Goal: Communication & Community: Connect with others

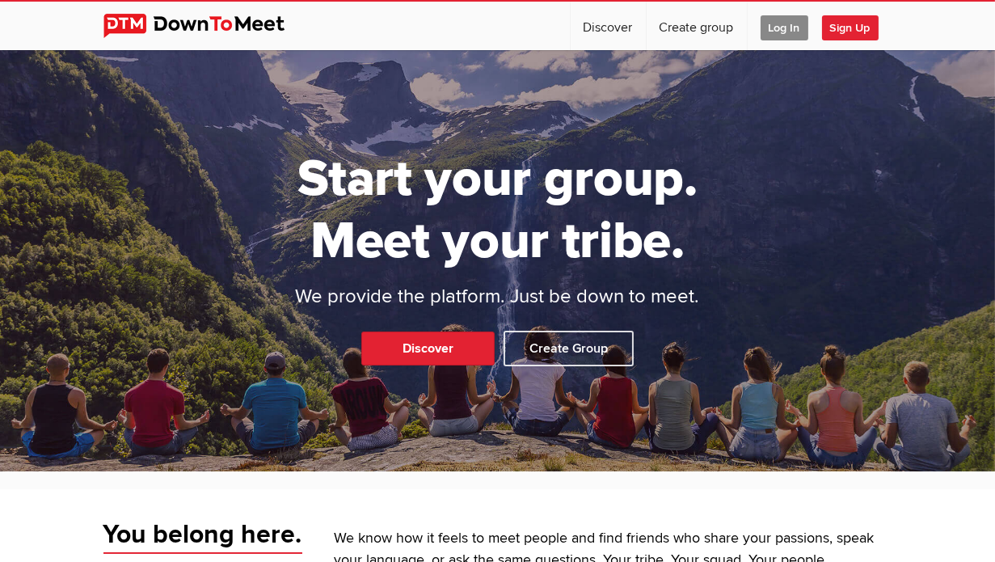
click at [808, 22] on span "Log In" at bounding box center [784, 27] width 48 height 25
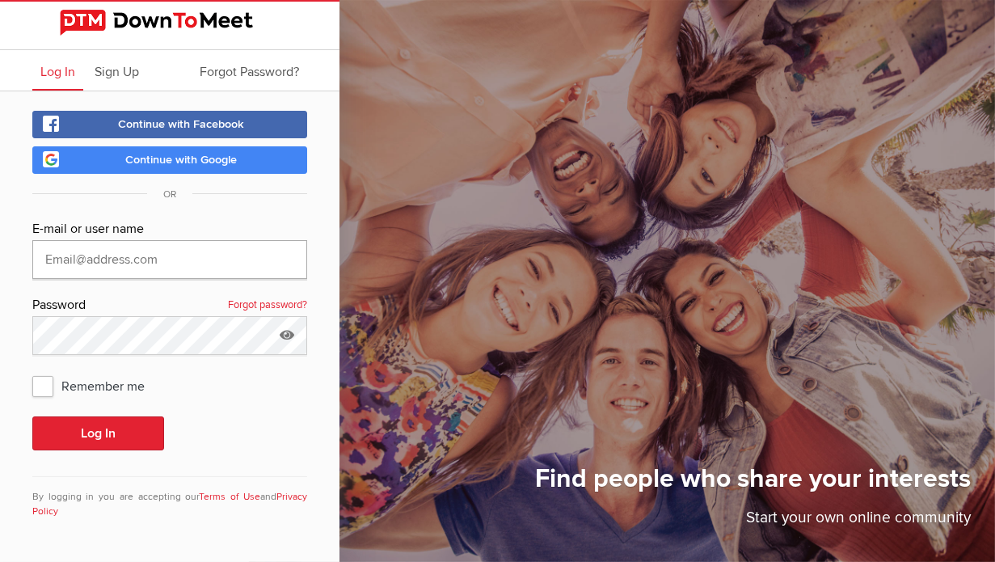
type input "[EMAIL_ADDRESS][DOMAIN_NAME]"
click at [40, 382] on span "Remember me" at bounding box center [96, 385] width 128 height 29
click at [32, 371] on input "Remember me" at bounding box center [32, 370] width 1 height 1
checkbox input "true"
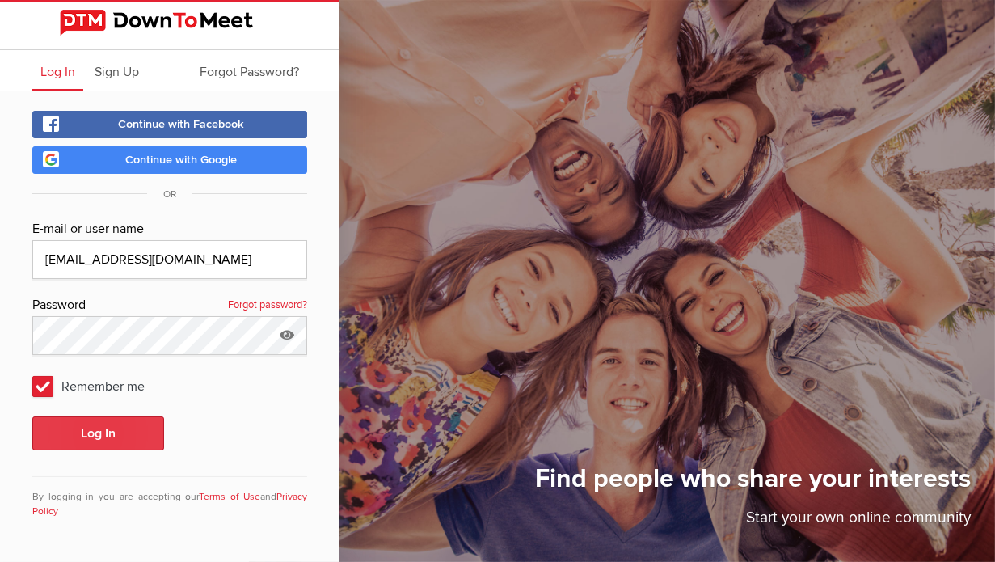
click at [69, 436] on button "Log In" at bounding box center [98, 433] width 132 height 34
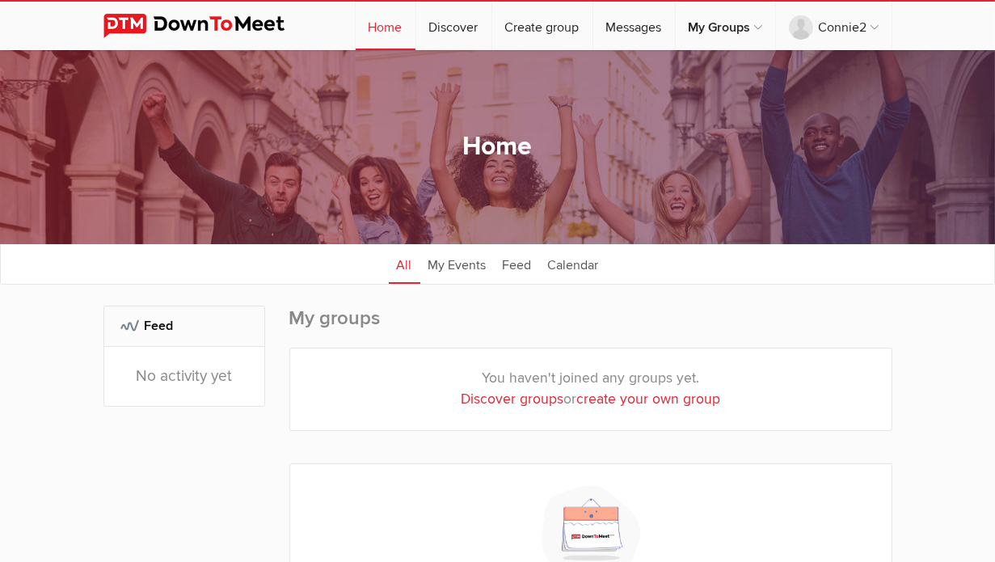
click at [505, 399] on link "Discover groups" at bounding box center [512, 398] width 103 height 17
select select "null"
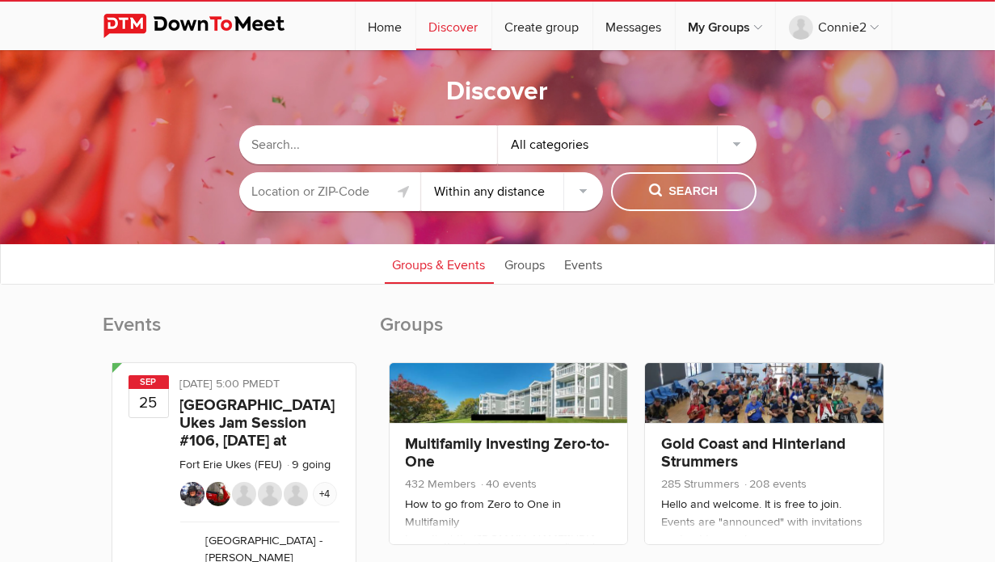
click at [347, 182] on input "text" at bounding box center [330, 191] width 182 height 39
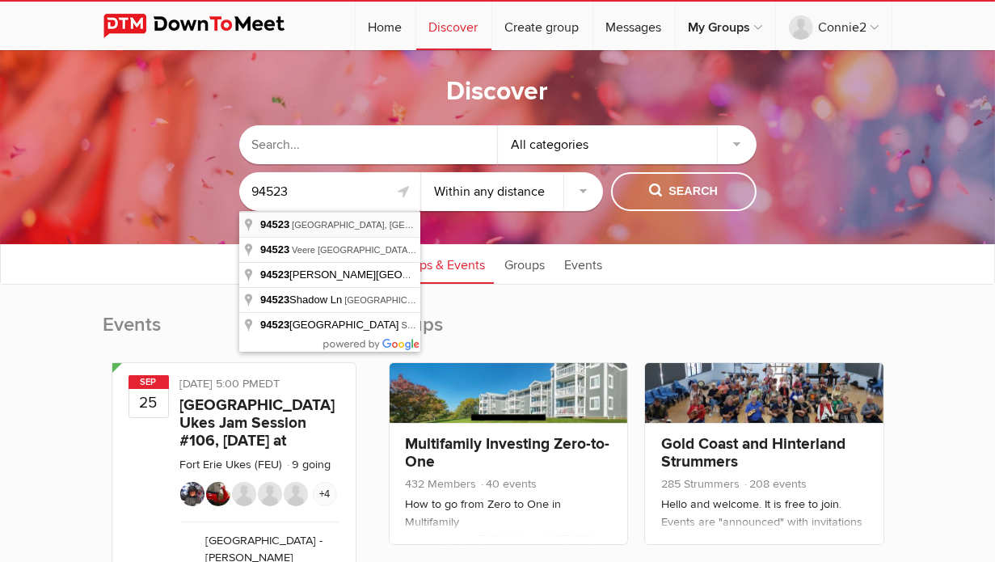
type input "[GEOGRAPHIC_DATA], [GEOGRAPHIC_DATA]"
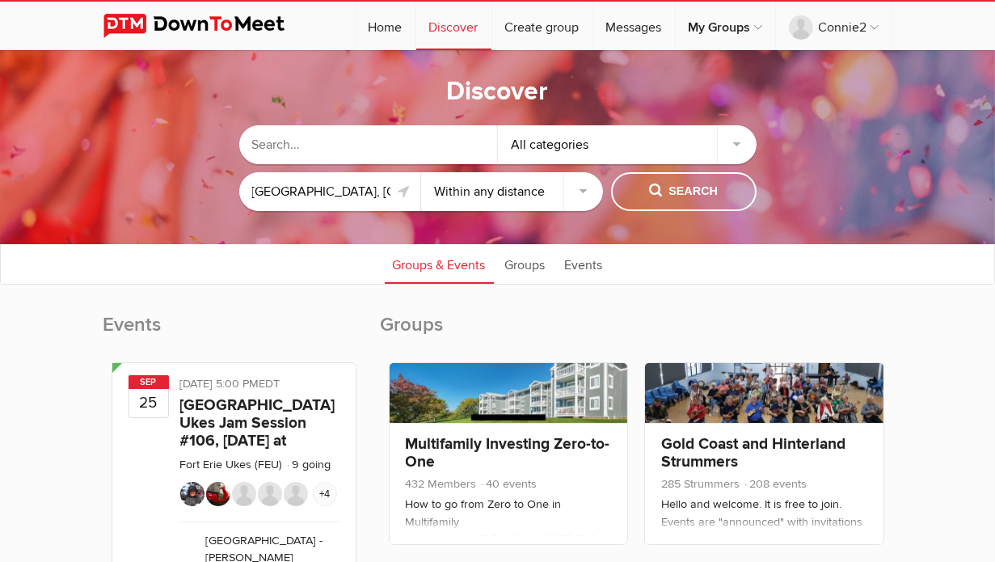
click at [584, 191] on select "Within 10 miles Within 25 miles Within 50 miles Within 100 miles Within any dis…" at bounding box center [512, 191] width 182 height 39
select select "25"
click at [421, 172] on select "Within 10 miles Within 25 miles Within 50 miles Within 100 miles Within any dis…" at bounding box center [512, 191] width 182 height 39
click at [695, 192] on span "Search" at bounding box center [683, 192] width 69 height 18
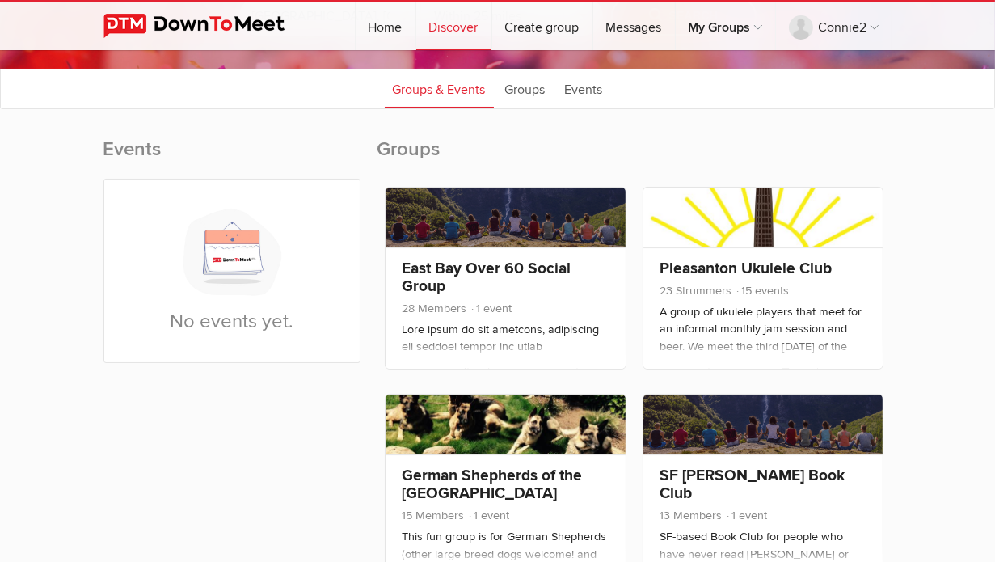
scroll to position [180, 0]
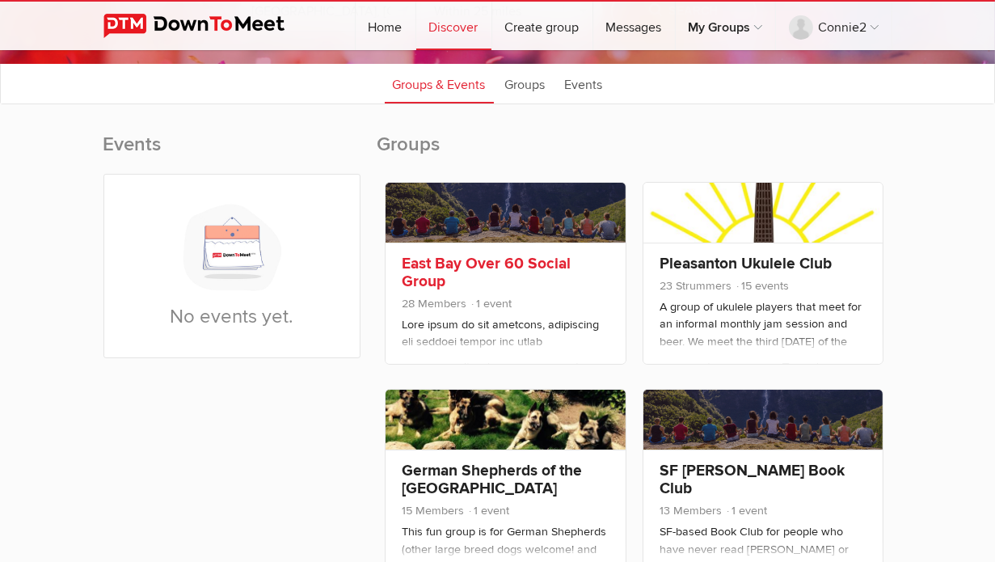
click at [527, 278] on link "East Bay Over 60 Social Group" at bounding box center [486, 272] width 169 height 37
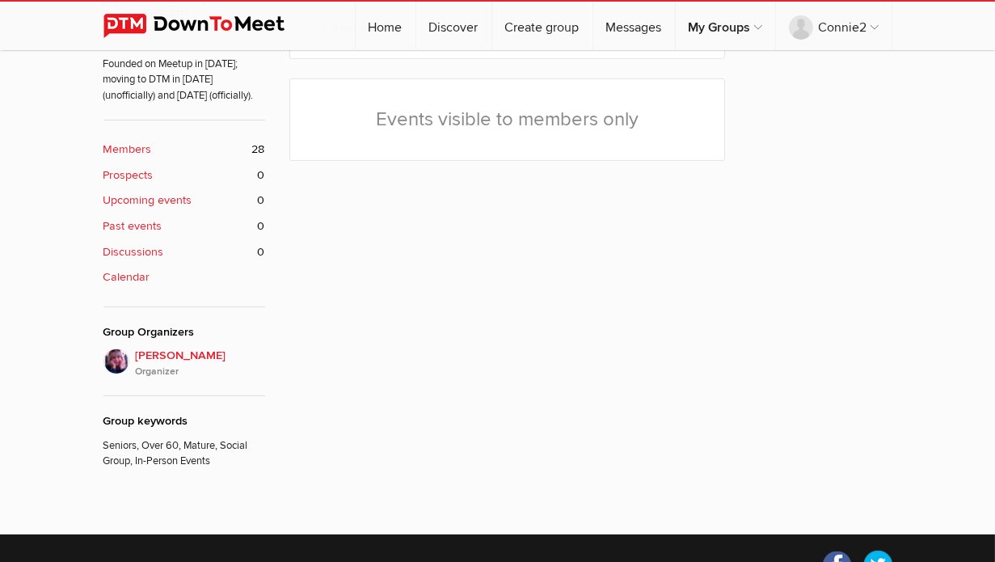
scroll to position [603, 0]
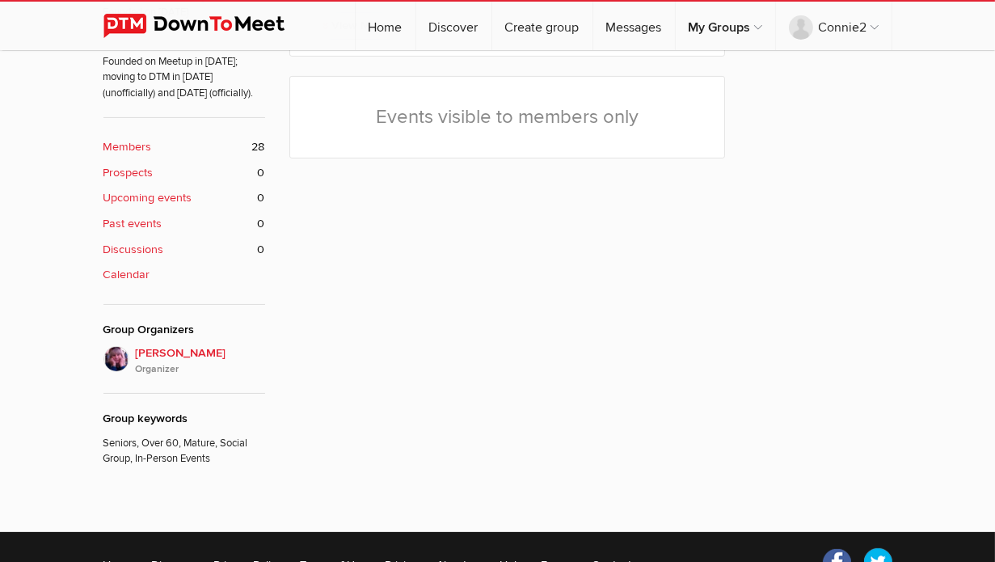
click at [252, 147] on span "28" at bounding box center [258, 147] width 13 height 18
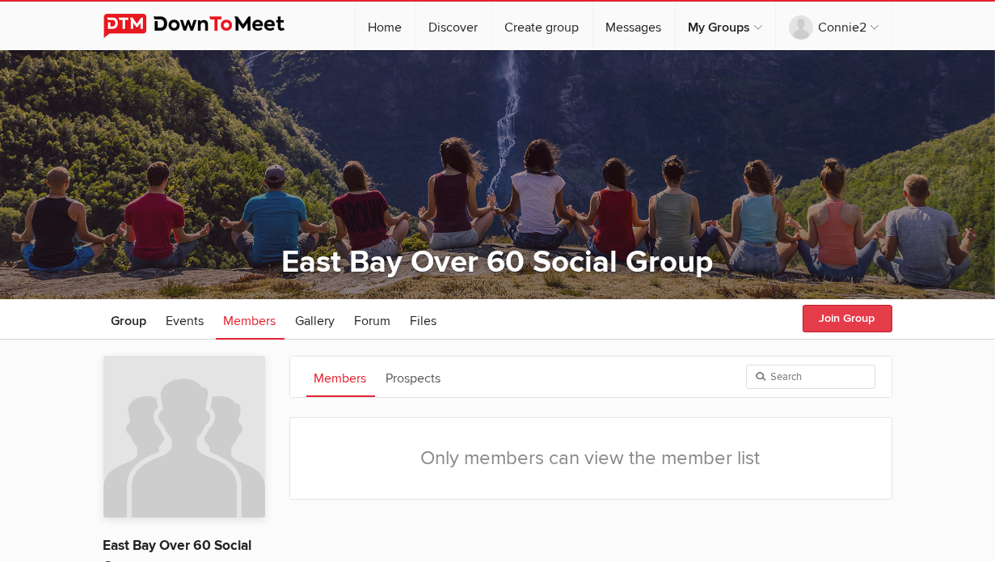
click at [892, 318] on button "Join Group" at bounding box center [847, 318] width 90 height 27
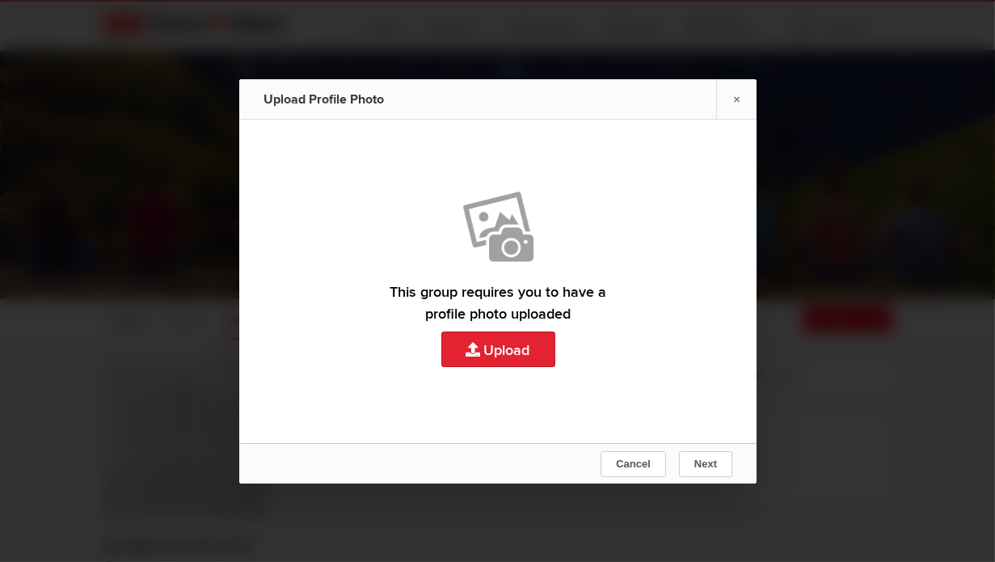
click at [495, 353] on link "Upload" at bounding box center [497, 281] width 517 height 323
type input "C:\fakepath\IMG_4335.HEIC"
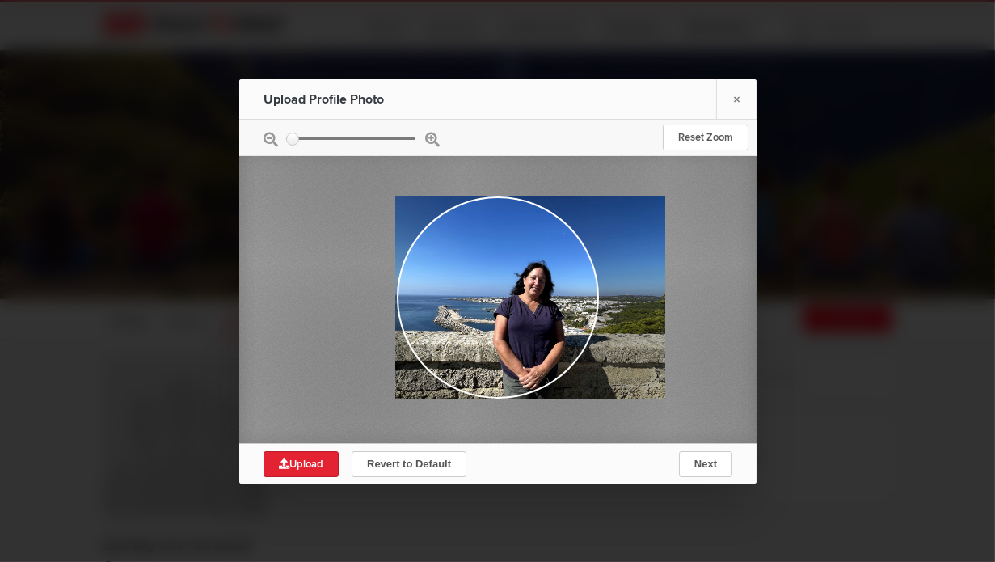
drag, startPoint x: 541, startPoint y: 327, endPoint x: 555, endPoint y: 263, distance: 66.1
click at [555, 263] on div at bounding box center [529, 297] width 269 height 202
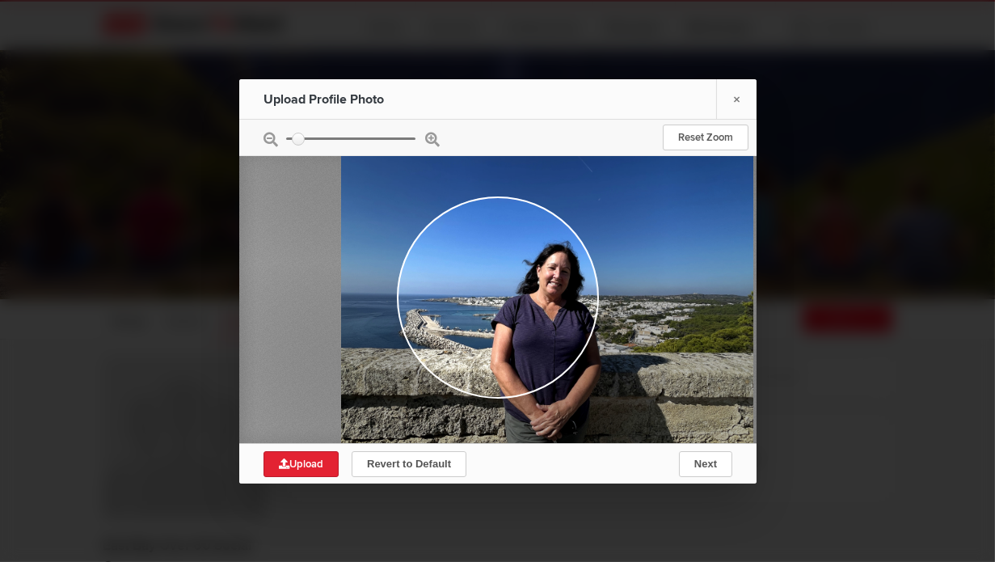
type input "0.199"
click at [297, 137] on input "zoom" at bounding box center [350, 138] width 129 height 2
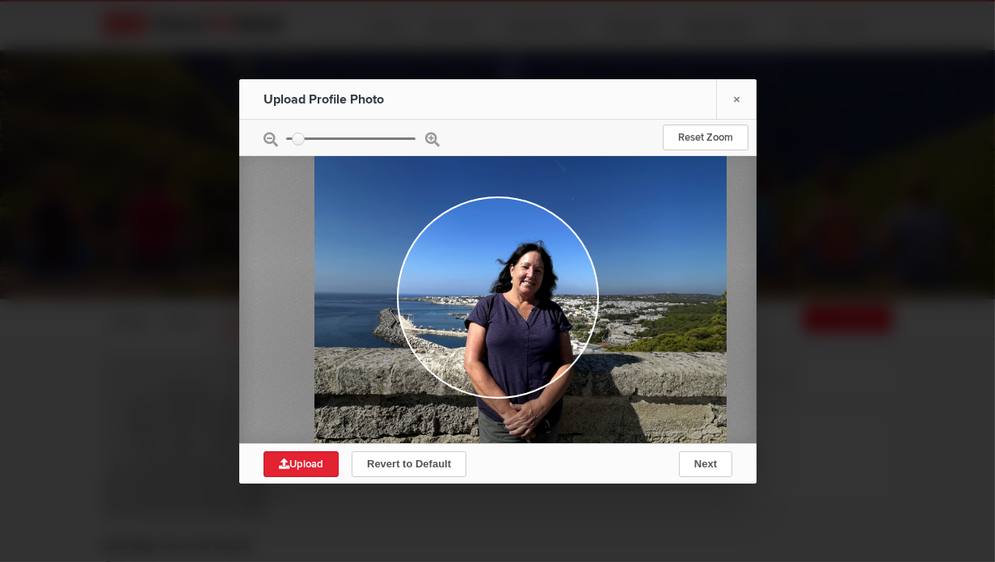
drag, startPoint x: 513, startPoint y: 346, endPoint x: 486, endPoint y: 345, distance: 26.7
click at [486, 345] on div at bounding box center [519, 295] width 411 height 309
click at [715, 461] on span "Next" at bounding box center [704, 463] width 23 height 12
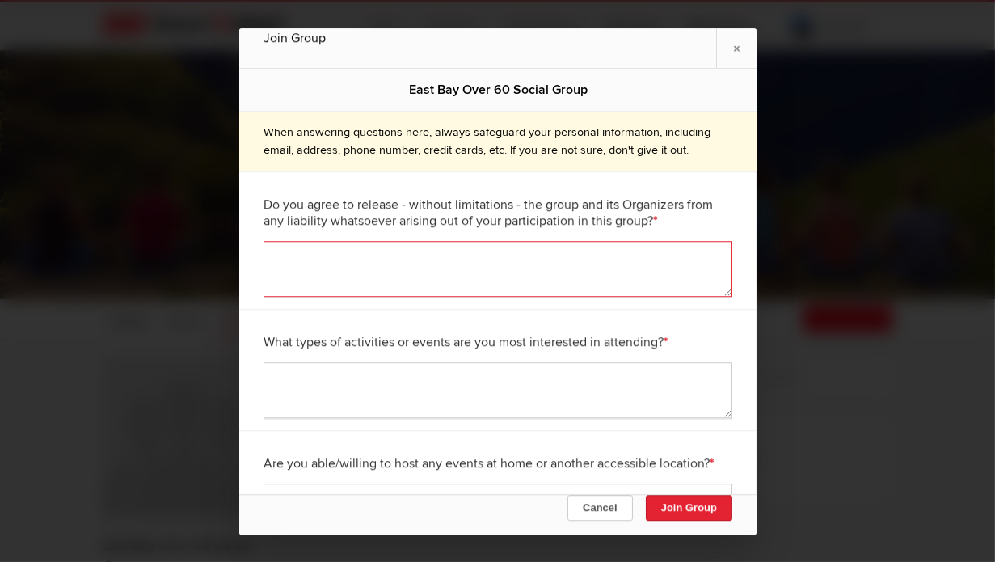
click at [394, 262] on textarea at bounding box center [497, 269] width 469 height 56
type textarea "yes"
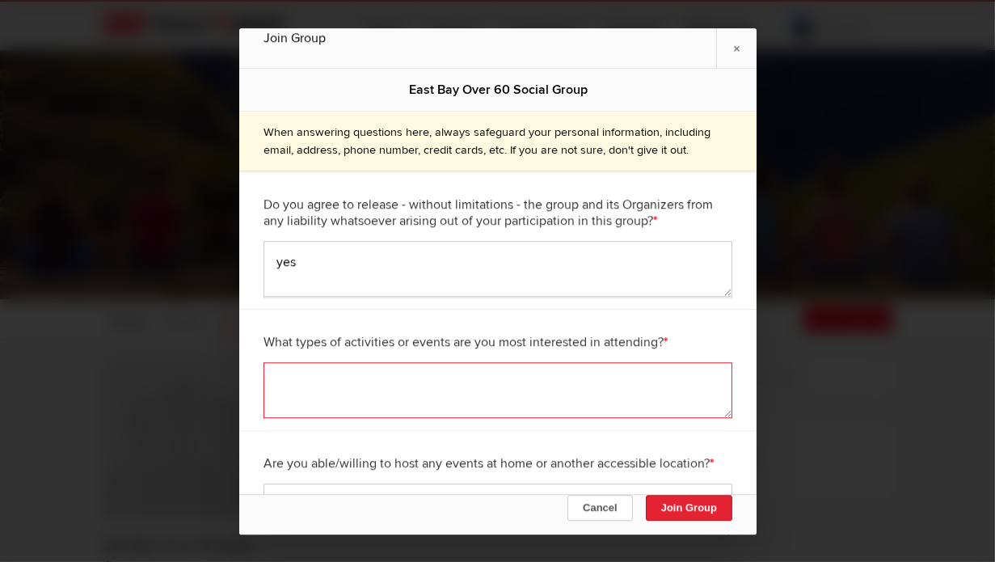
click at [289, 388] on textarea at bounding box center [497, 390] width 469 height 56
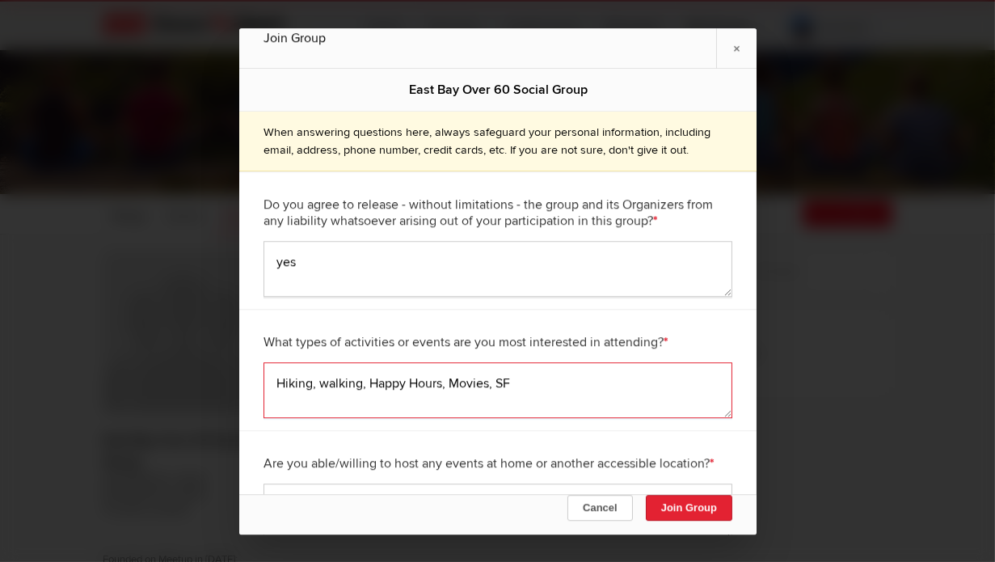
scroll to position [19, 0]
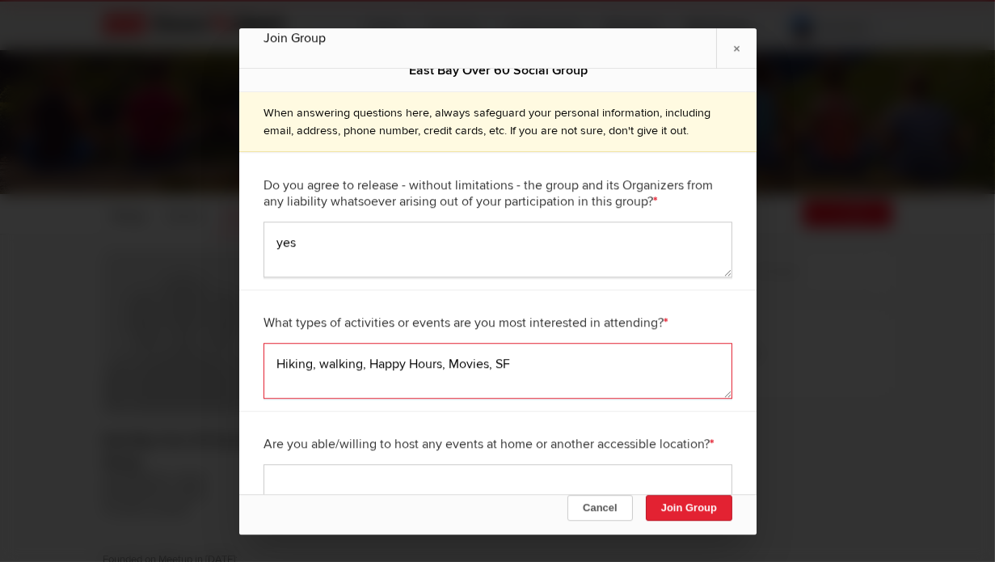
type textarea "Hiking, walking, Happy Hours, Movies, SF"
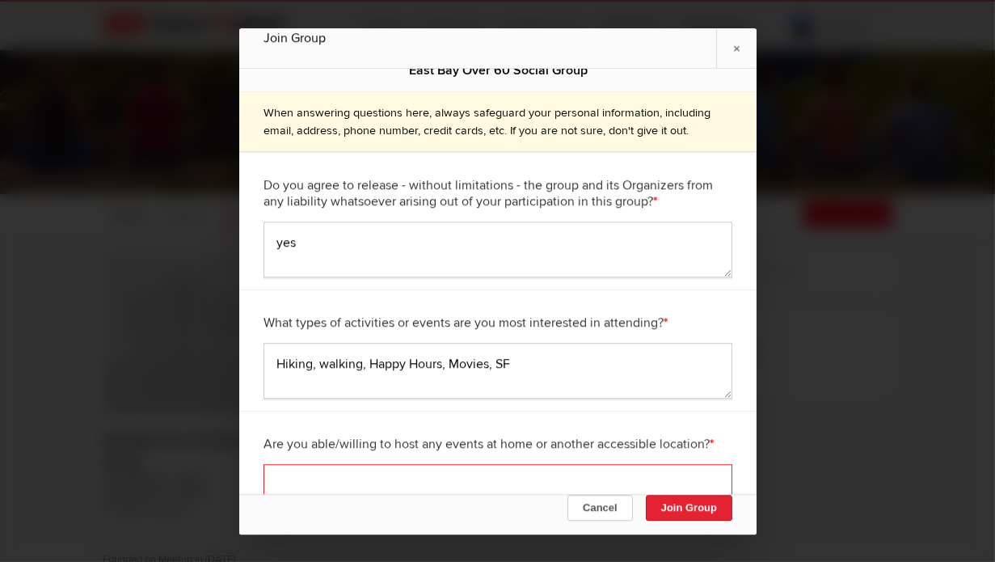
click at [310, 472] on textarea at bounding box center [497, 492] width 469 height 56
type textarea "maybe"
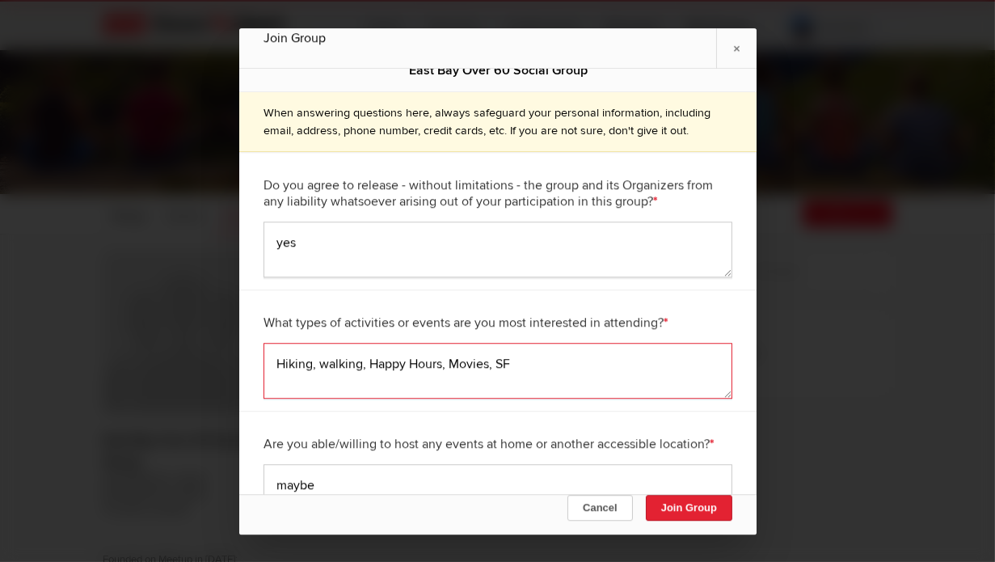
drag, startPoint x: 520, startPoint y: 361, endPoint x: 535, endPoint y: 361, distance: 15.4
click at [529, 361] on textarea "Hiking, walking, Happy Hours, Movies, SF" at bounding box center [497, 371] width 469 height 56
type textarea "Hiking, walking, Happy Hours, Movies, SF, book club"
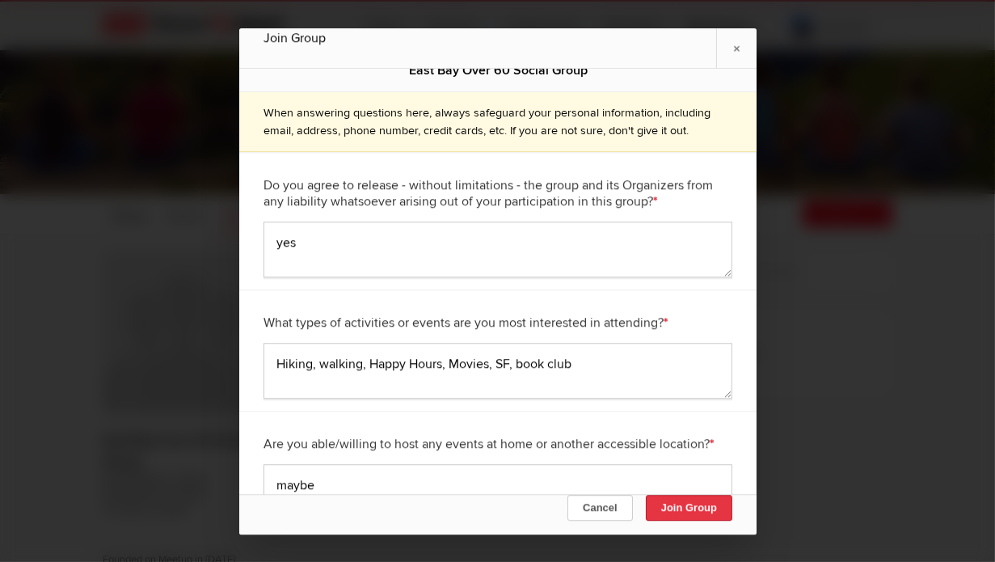
click at [678, 506] on button "Join Group" at bounding box center [688, 507] width 86 height 26
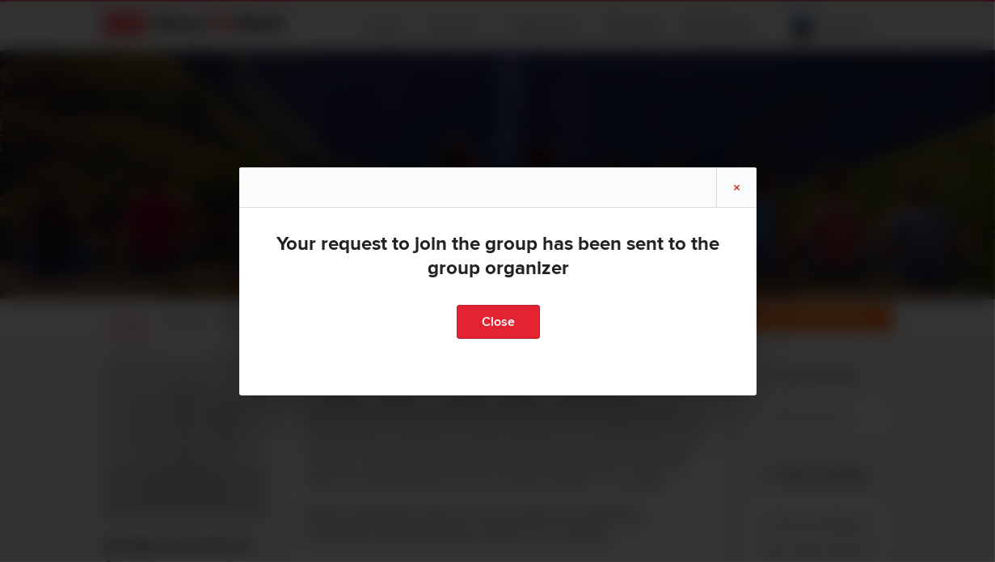
click at [733, 186] on link "×" at bounding box center [736, 187] width 40 height 40
